Goal: Task Accomplishment & Management: Manage account settings

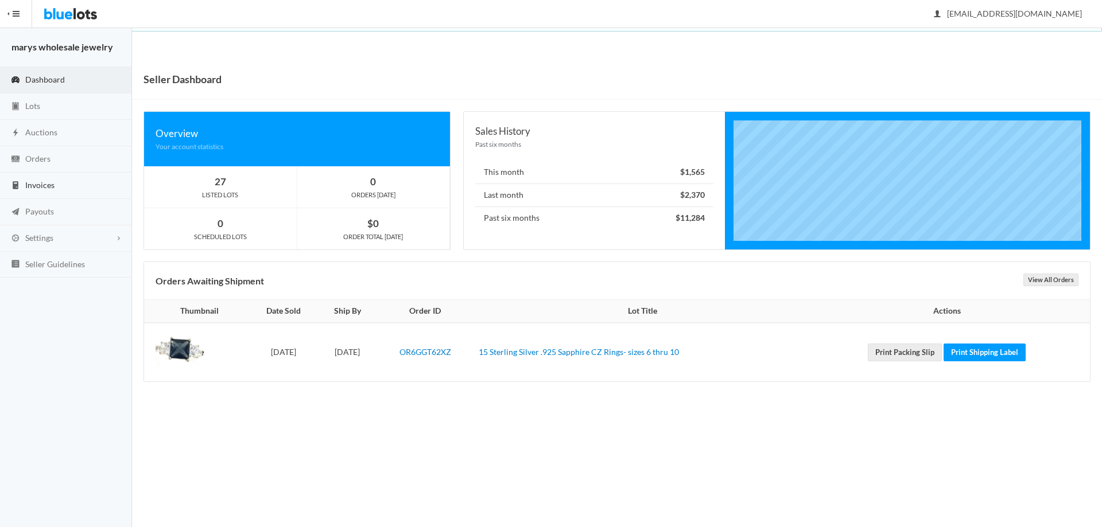
click at [23, 186] on link "Invoices" at bounding box center [66, 186] width 132 height 26
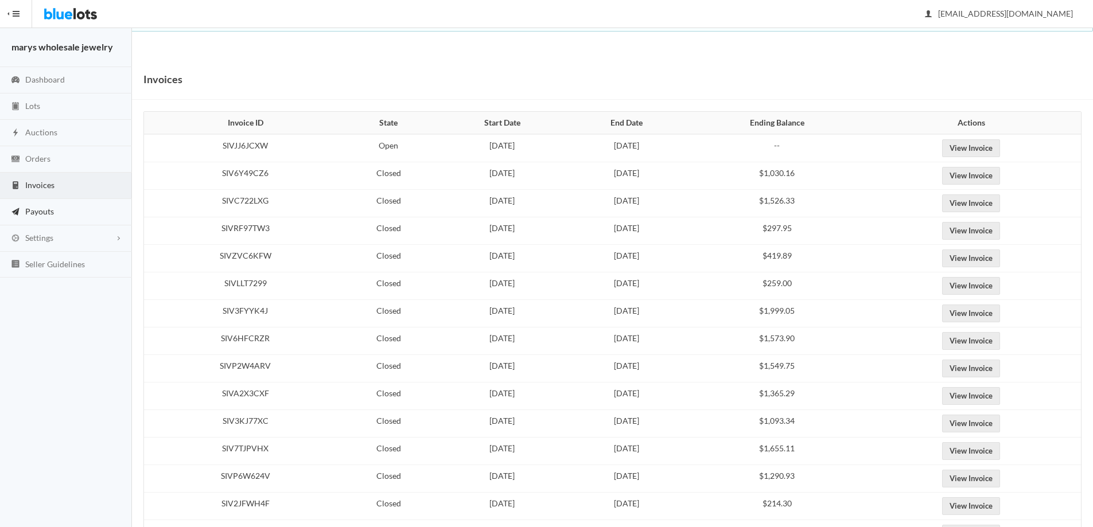
click at [29, 214] on span "Payouts" at bounding box center [39, 212] width 29 height 10
